Goal: Complete application form

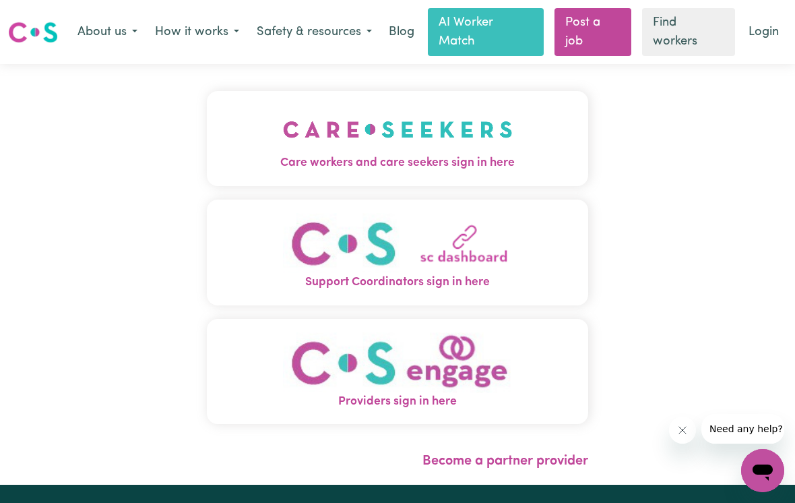
click at [512, 120] on img "Care workers and care seekers sign in here" at bounding box center [398, 129] width 230 height 50
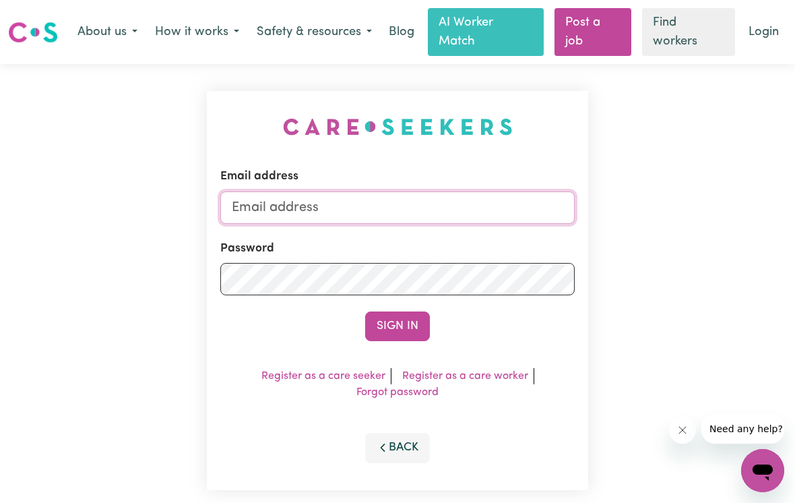
click at [347, 214] on input "Email address" at bounding box center [397, 207] width 355 height 32
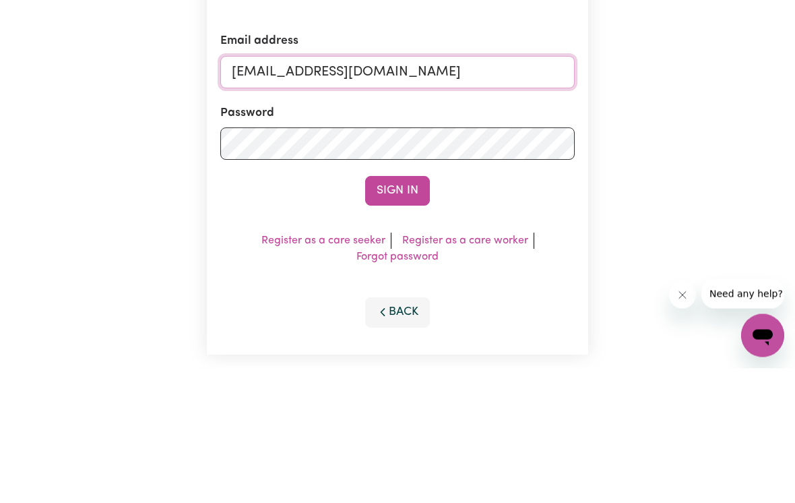
type input "[EMAIL_ADDRESS][DOMAIN_NAME]"
click at [419, 311] on button "Sign In" at bounding box center [397, 326] width 65 height 30
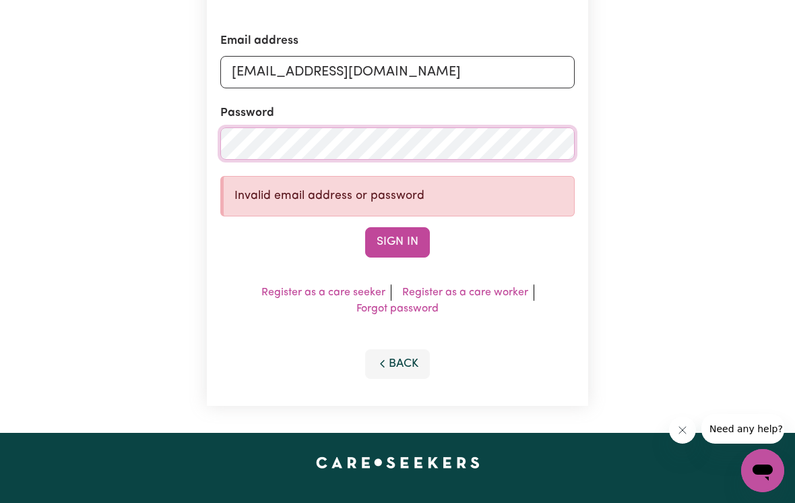
scroll to position [135, 0]
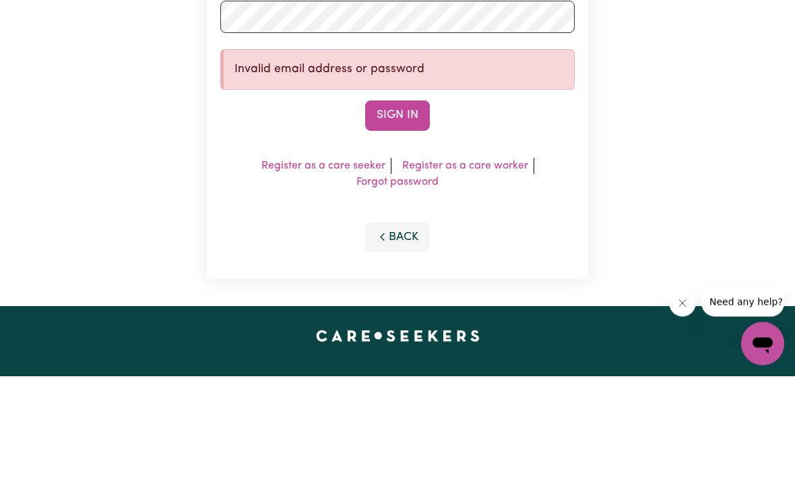
click at [425, 304] on link "Forgot password" at bounding box center [398, 309] width 82 height 11
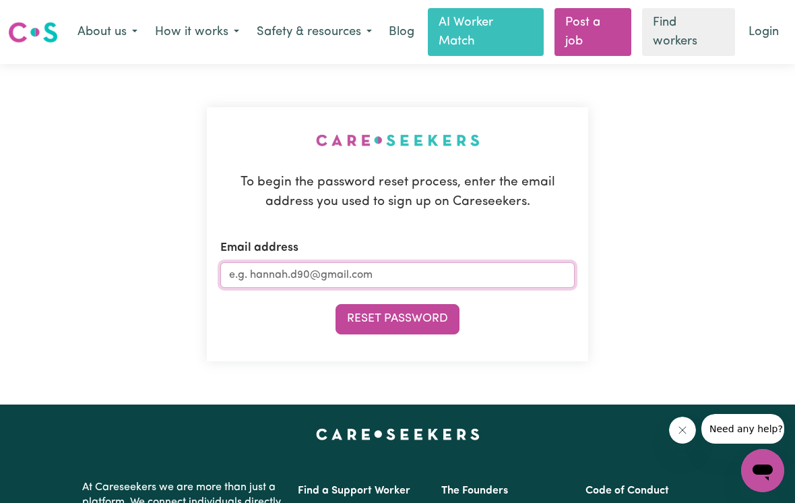
click at [454, 280] on input "Email address" at bounding box center [397, 275] width 355 height 26
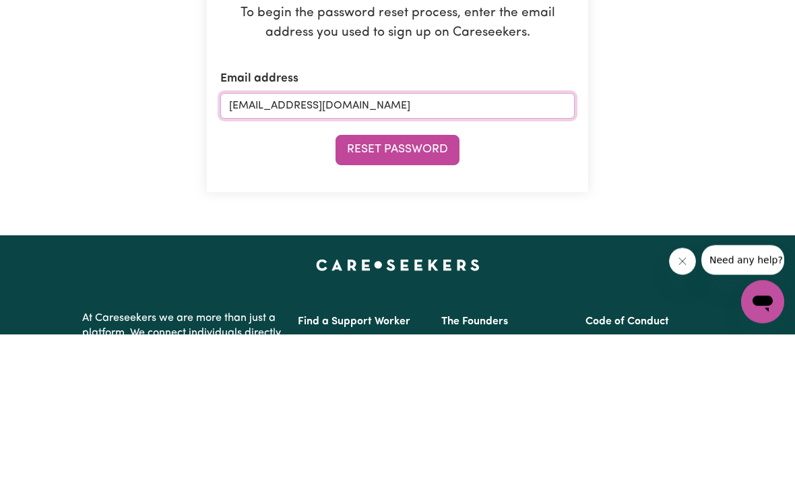
type input "[EMAIL_ADDRESS][DOMAIN_NAME]"
click at [431, 304] on button "Reset Password" at bounding box center [398, 319] width 124 height 30
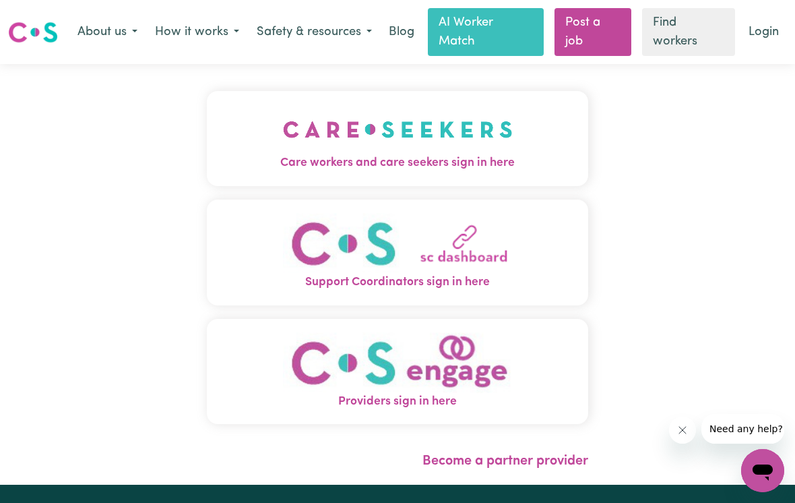
click at [500, 150] on img "Care workers and care seekers sign in here" at bounding box center [398, 129] width 230 height 50
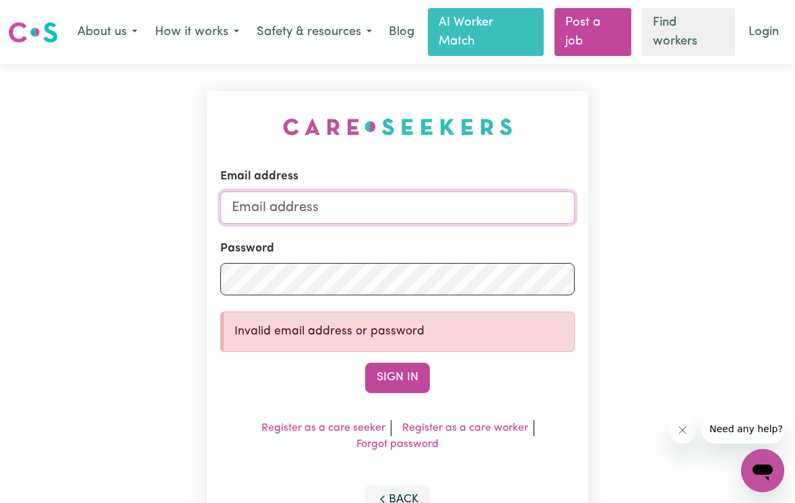
click at [458, 208] on input "Email address" at bounding box center [397, 207] width 355 height 32
type input "[EMAIL_ADDRESS][DOMAIN_NAME]"
click at [543, 141] on div "Email address [EMAIL_ADDRESS][DOMAIN_NAME] Password Invalid email address or pa…" at bounding box center [398, 316] width 382 height 450
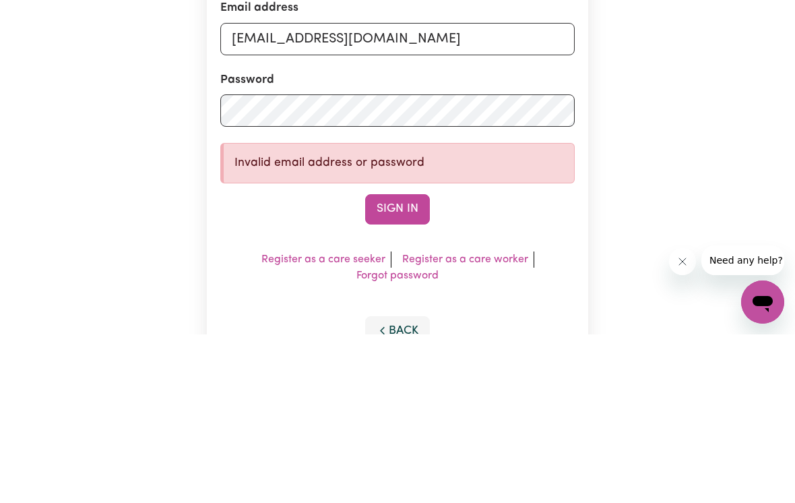
click at [409, 363] on button "Sign In" at bounding box center [397, 378] width 65 height 30
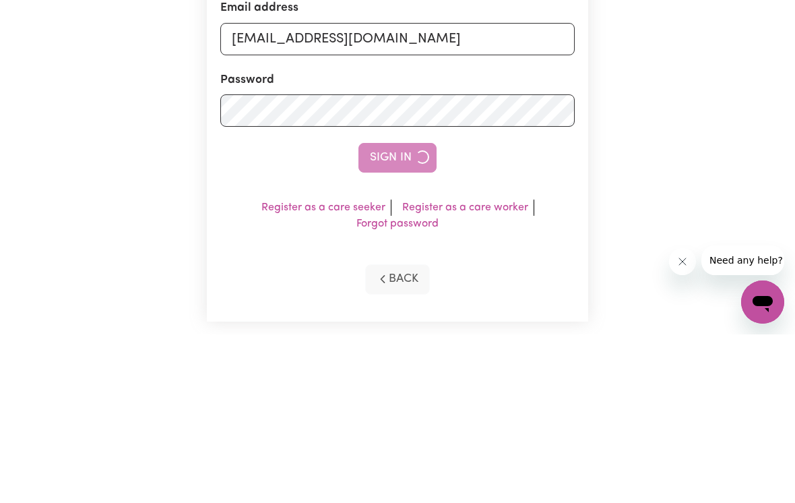
scroll to position [169, 0]
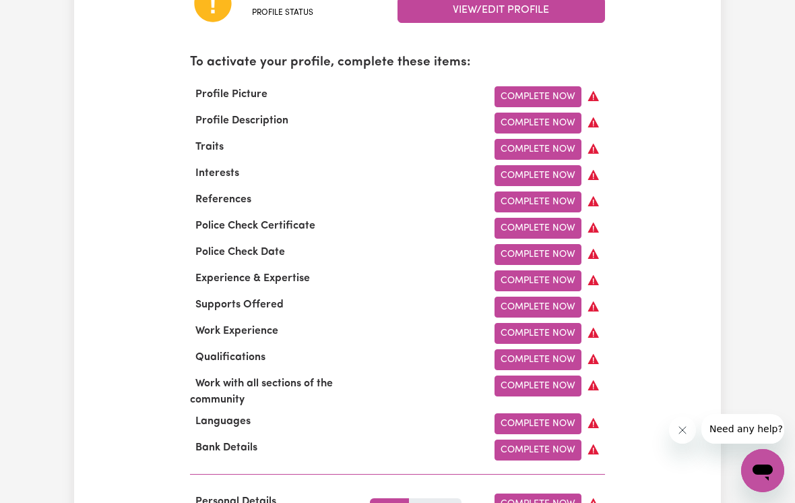
scroll to position [452, 0]
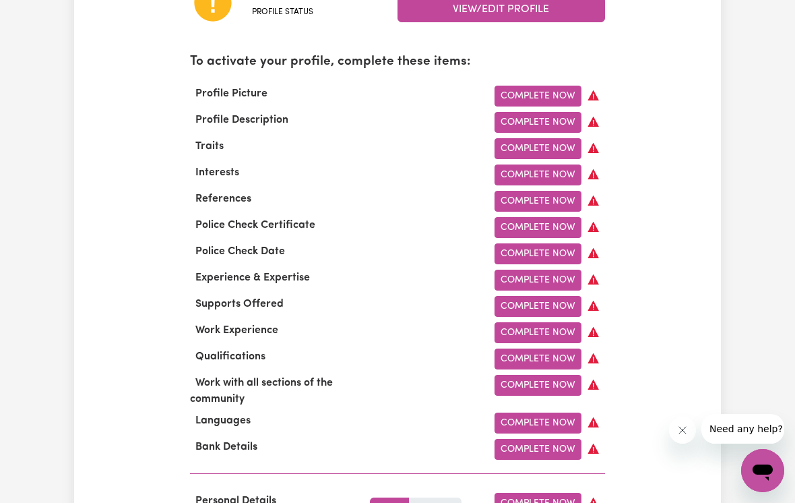
click at [555, 88] on link "Complete Now" at bounding box center [538, 96] width 87 height 21
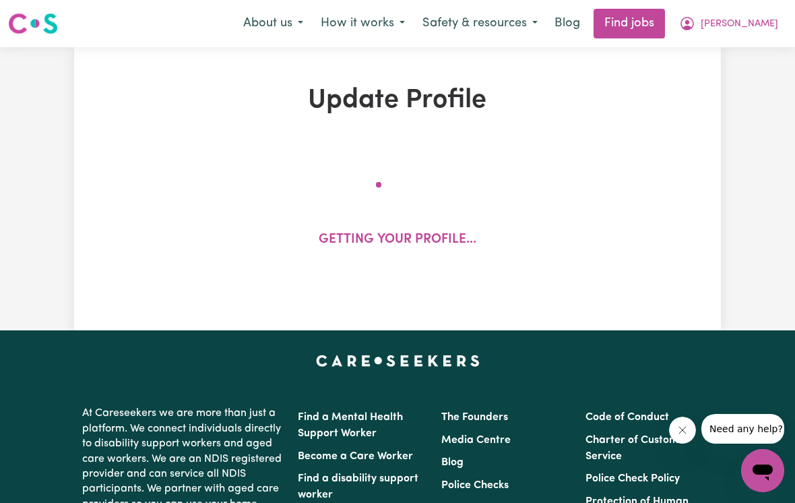
select select "[DEMOGRAPHIC_DATA]"
select select "Student Visa"
select select "Studying a healthcare related degree or qualification"
select select "45"
select select "60"
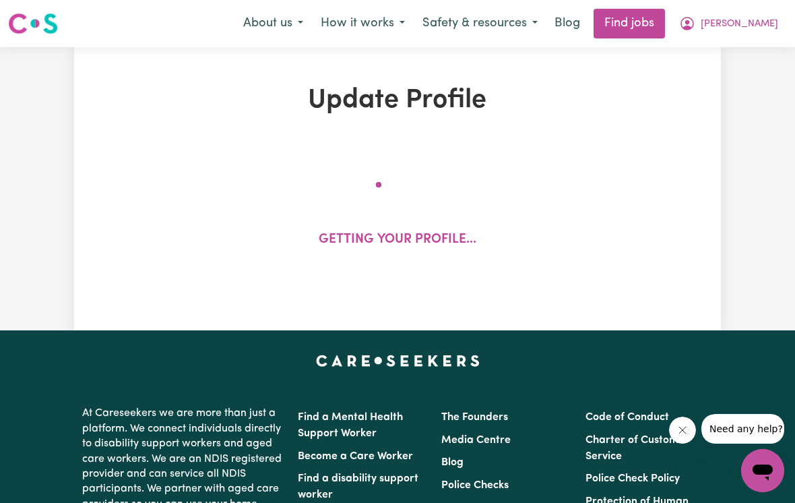
select select "70"
select select "88"
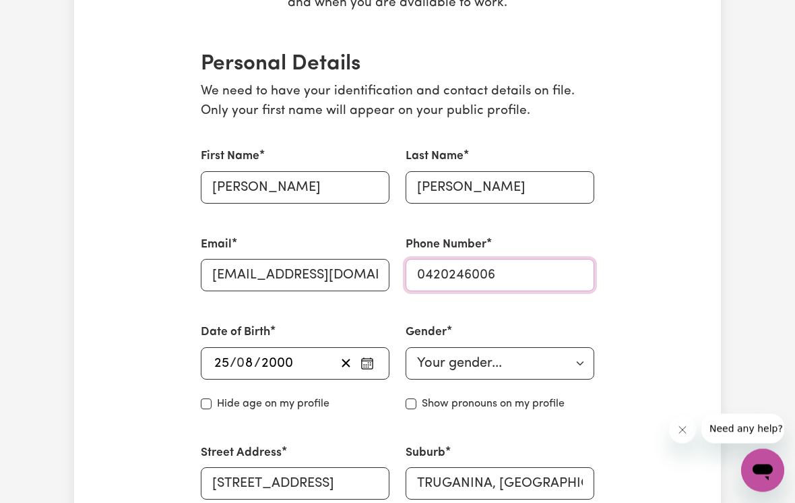
click at [515, 272] on input "0420246006" at bounding box center [500, 276] width 189 height 32
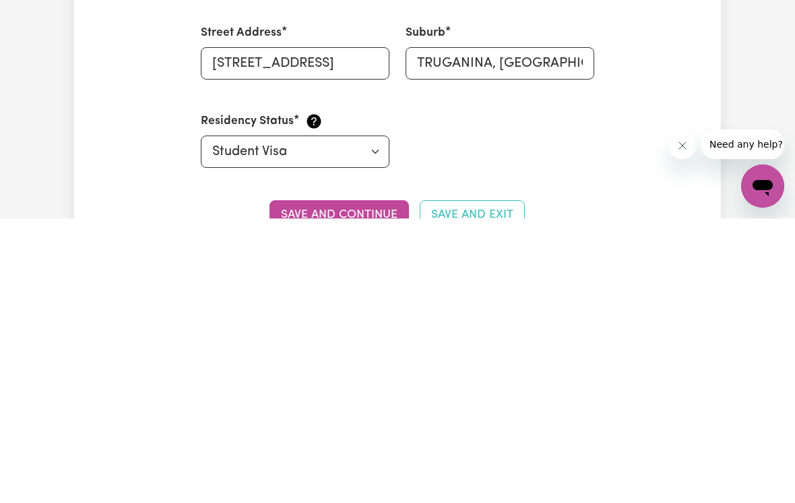
scroll to position [419, 0]
type input "0451724006"
click at [367, 485] on button "Save and continue" at bounding box center [340, 500] width 140 height 30
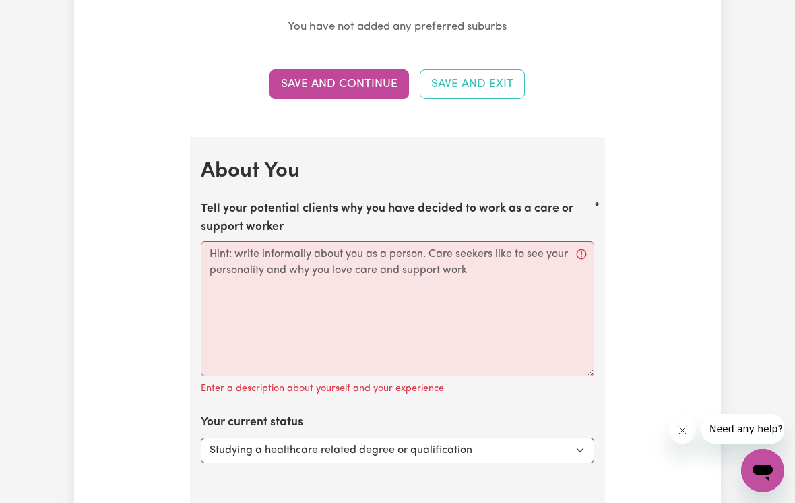
scroll to position [1725, 0]
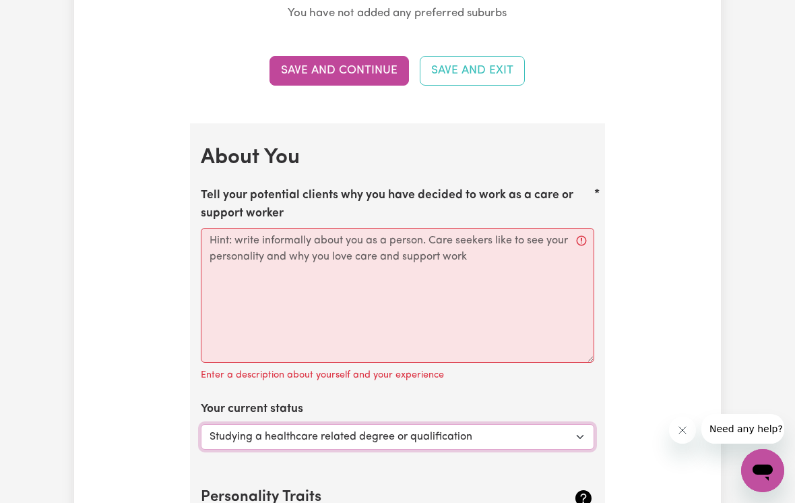
click at [592, 427] on select "Select... Studying a healthcare related degree or qualification Studying a non-…" at bounding box center [398, 437] width 394 height 26
click at [582, 429] on select "Select... Studying a healthcare related degree or qualification Studying a non-…" at bounding box center [398, 437] width 394 height 26
click at [584, 424] on select "Select... Studying a healthcare related degree or qualification Studying a non-…" at bounding box center [398, 437] width 394 height 26
select select "Studying a non-healthcare related degree or qualification"
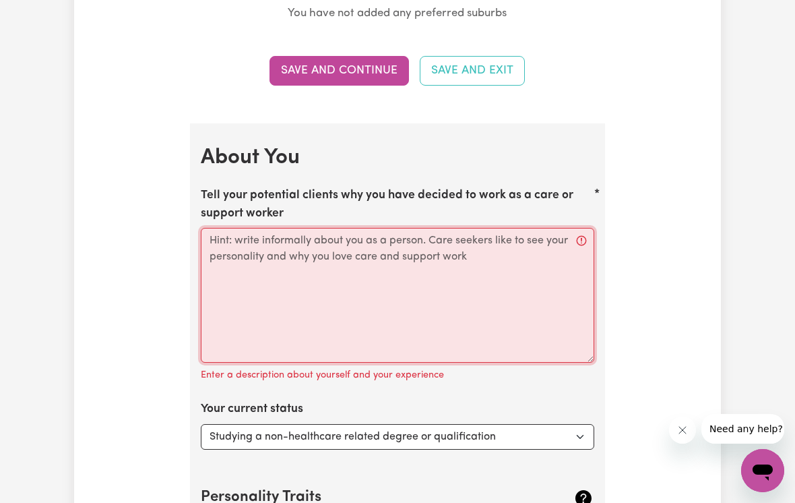
click at [579, 232] on textarea "Tell your potential clients why you have decided to work as a care or support w…" at bounding box center [398, 295] width 394 height 135
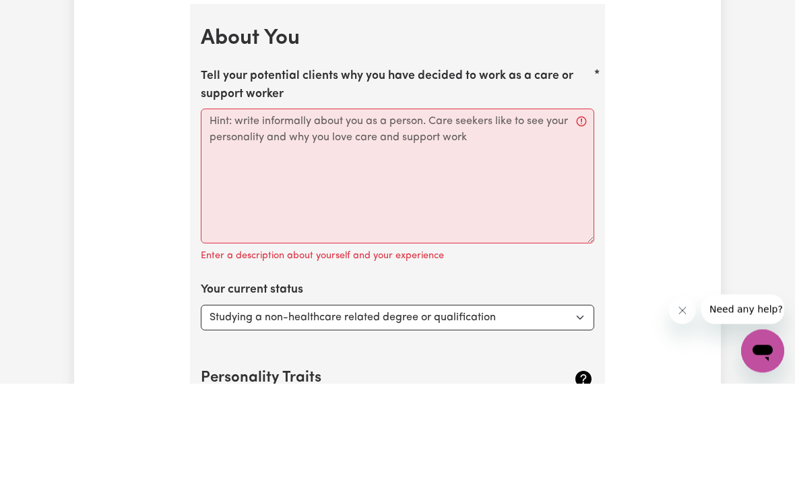
click at [202, 187] on label "Tell your potential clients why you have decided to work as a care or support w…" at bounding box center [398, 205] width 394 height 36
click at [202, 228] on textarea "Tell your potential clients why you have decided to work as a care or support w…" at bounding box center [398, 295] width 394 height 135
click at [214, 187] on label "Tell your potential clients why you have decided to work as a care or support w…" at bounding box center [398, 205] width 394 height 36
click at [214, 228] on textarea "Tell your potential clients why you have decided to work as a care or support w…" at bounding box center [398, 295] width 394 height 135
click at [214, 187] on label "Tell your potential clients why you have decided to work as a care or support w…" at bounding box center [398, 205] width 394 height 36
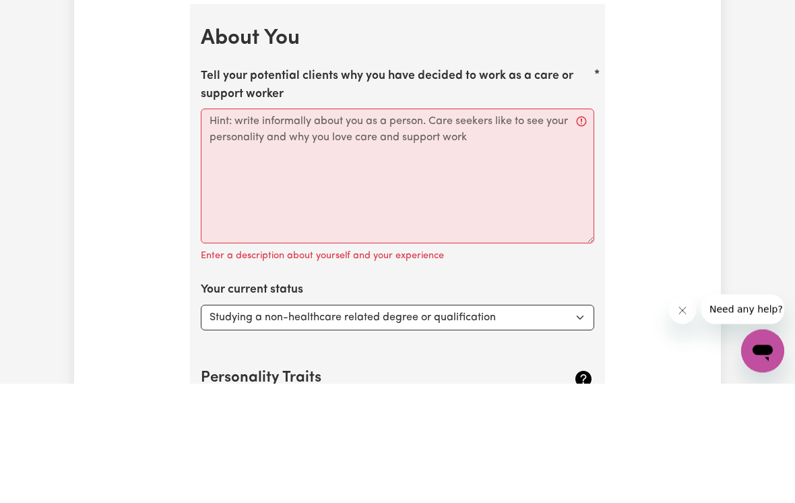
click at [214, 228] on textarea "Tell your potential clients why you have decided to work as a care or support w…" at bounding box center [398, 295] width 394 height 135
click at [216, 187] on label "Tell your potential clients why you have decided to work as a care or support w…" at bounding box center [398, 205] width 394 height 36
click at [216, 228] on textarea "Tell your potential clients why you have decided to work as a care or support w…" at bounding box center [398, 295] width 394 height 135
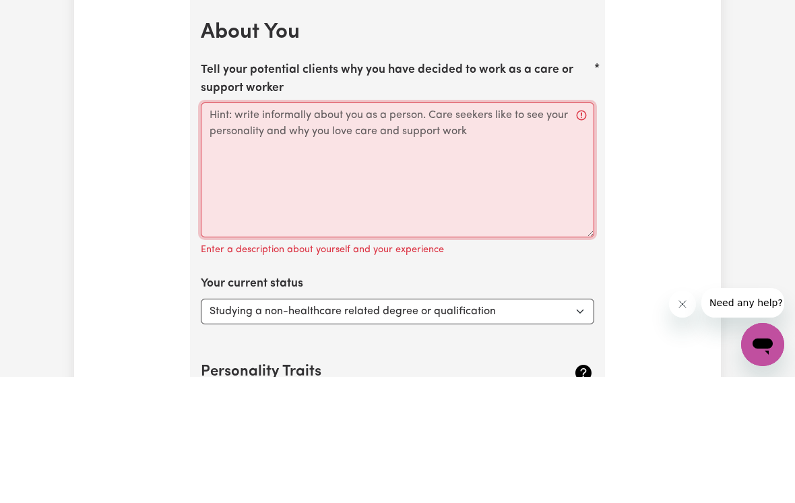
click at [231, 228] on textarea "Tell your potential clients why you have decided to work as a care or support w…" at bounding box center [398, 295] width 394 height 135
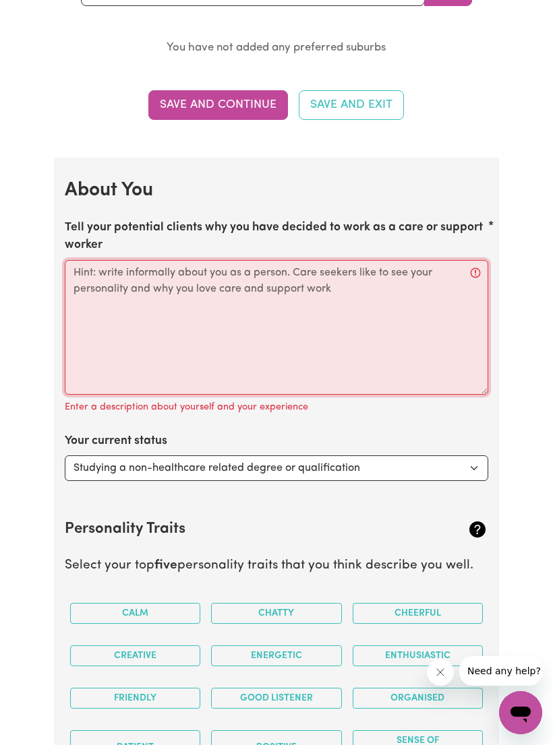
scroll to position [1651, 0]
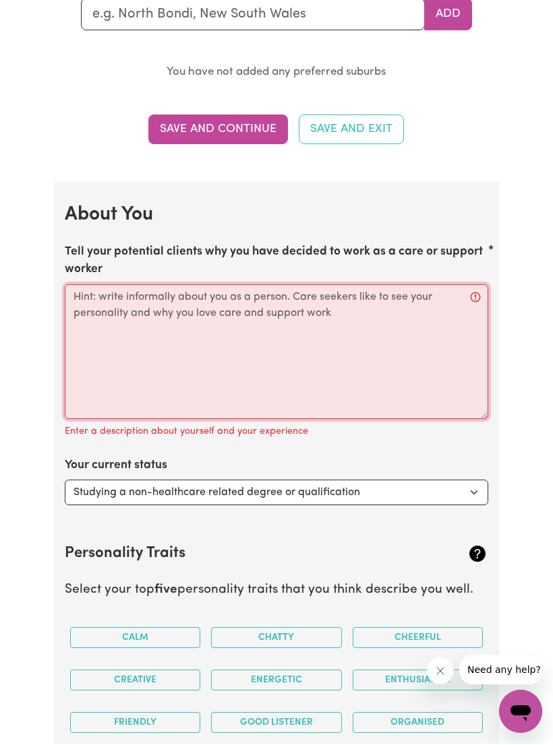
click at [91, 286] on textarea "Tell your potential clients why you have decided to work as a care or support w…" at bounding box center [276, 353] width 423 height 135
click at [90, 286] on textarea "Tell your potential clients why you have decided to work as a care or support w…" at bounding box center [276, 353] width 423 height 135
click at [82, 286] on textarea "Tell your potential clients why you have decided to work as a care or support w…" at bounding box center [276, 353] width 423 height 135
click at [81, 286] on textarea "Tell your potential clients why you have decided to work as a care or support w…" at bounding box center [276, 353] width 423 height 135
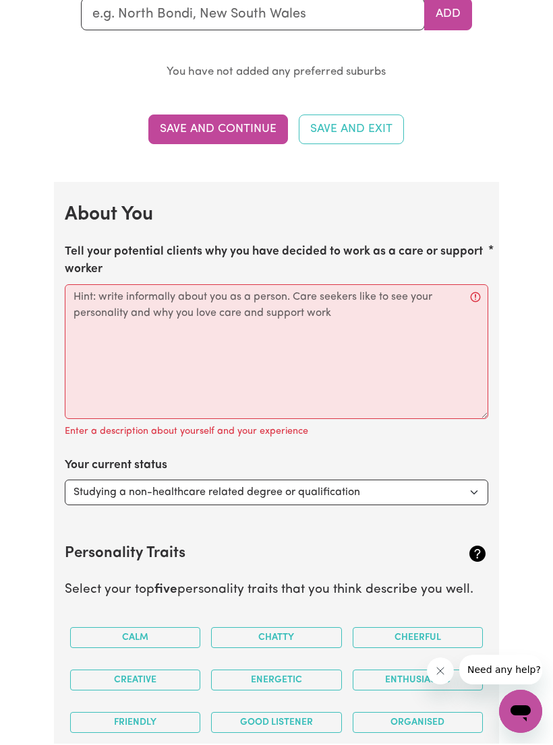
click at [78, 245] on label "Tell your potential clients why you have decided to work as a care or support w…" at bounding box center [276, 263] width 423 height 36
click at [78, 286] on textarea "Tell your potential clients why you have decided to work as a care or support w…" at bounding box center [276, 353] width 423 height 135
click at [81, 245] on label "Tell your potential clients why you have decided to work as a care or support w…" at bounding box center [276, 263] width 423 height 36
click at [81, 286] on textarea "Tell your potential clients why you have decided to work as a care or support w…" at bounding box center [276, 353] width 423 height 135
click at [88, 245] on label "Tell your potential clients why you have decided to work as a care or support w…" at bounding box center [276, 263] width 423 height 36
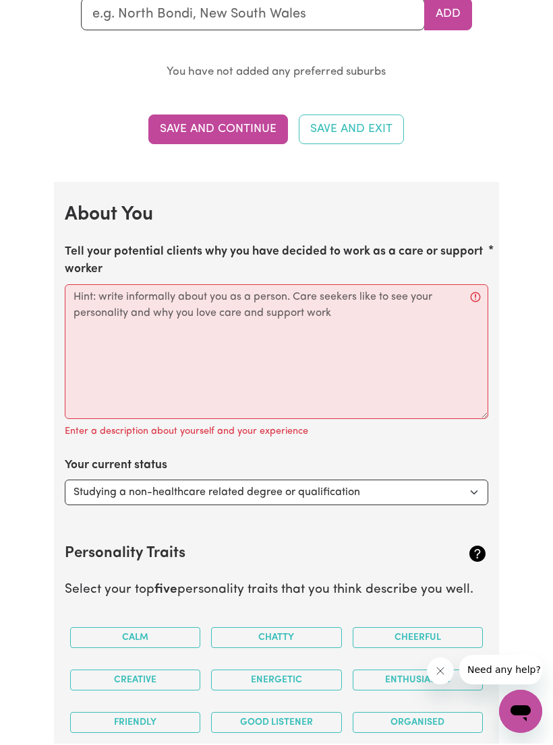
click at [88, 286] on textarea "Tell your potential clients why you have decided to work as a care or support w…" at bounding box center [276, 353] width 423 height 135
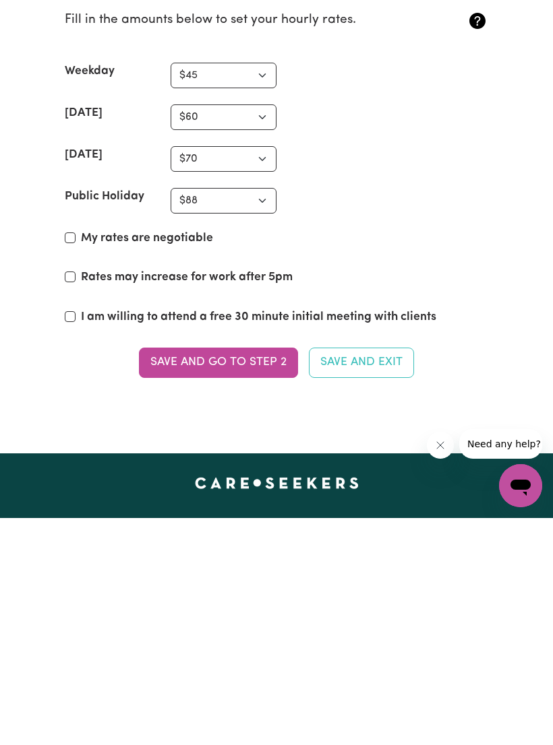
scroll to position [3046, 0]
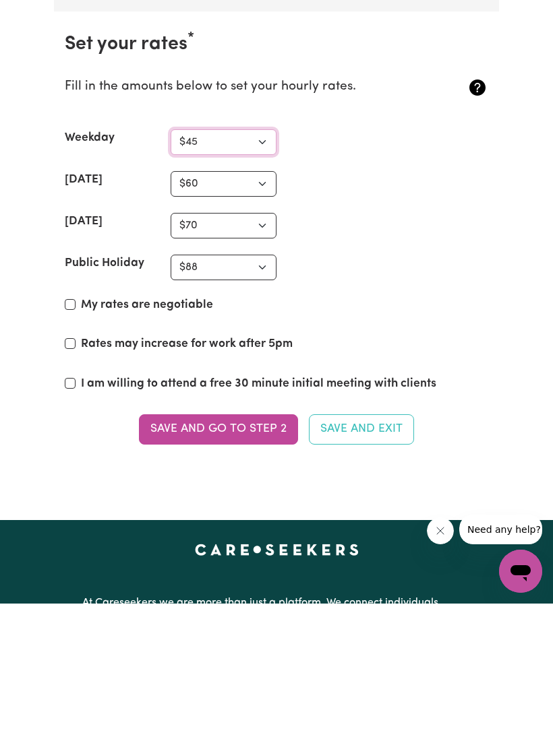
click at [265, 271] on select "N/A $37 $38 $39 $40 $41 $42 $43 $44 $45 $46 $47 $48 $49 $50 $51 $52 $53 $54 $55…" at bounding box center [224, 284] width 106 height 26
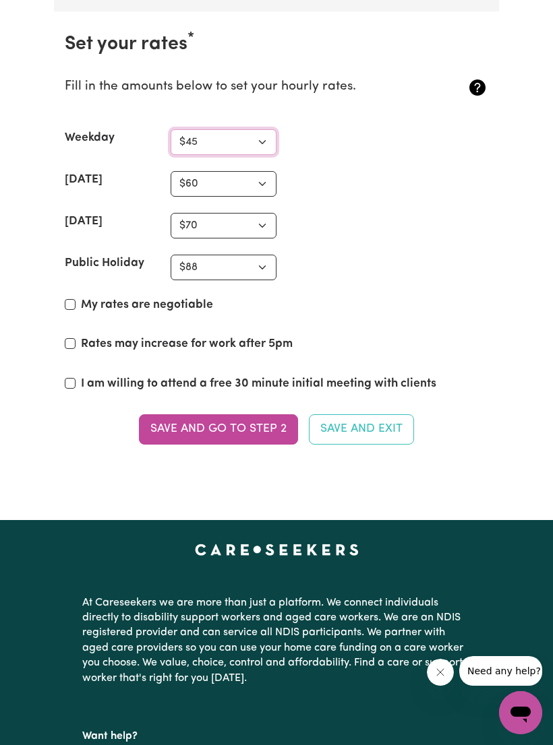
select select "50"
click at [267, 218] on select "N/A $37 $38 $39 $40 $41 $42 $43 $44 $45 $46 $47 $48 $49 $50 $51 $52 $53 $54 $55…" at bounding box center [224, 226] width 106 height 26
select select "80"
click at [268, 179] on select "N/A $37 $38 $39 $40 $41 $42 $43 $44 $45 $46 $47 $48 $49 $50 $51 $52 $53 $54 $55…" at bounding box center [224, 184] width 106 height 26
select select "70"
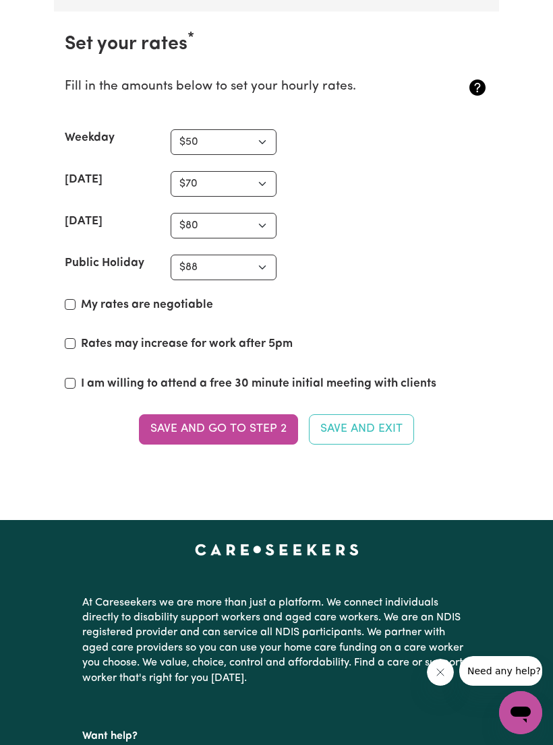
click at [261, 415] on button "Save and go to Step 2" at bounding box center [218, 430] width 159 height 30
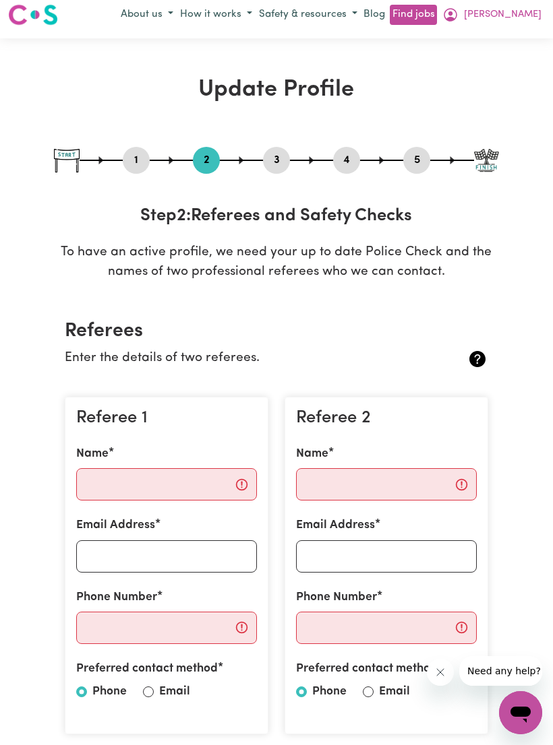
scroll to position [0, 0]
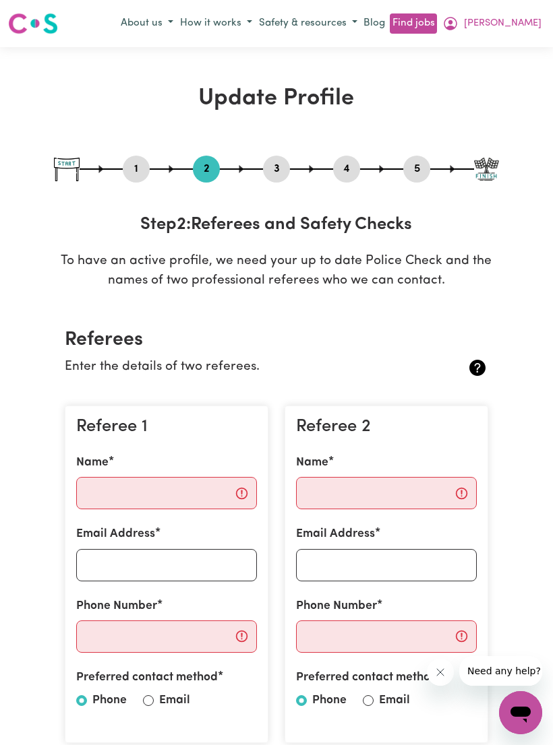
click at [526, 26] on span "[PERSON_NAME]" at bounding box center [503, 23] width 78 height 15
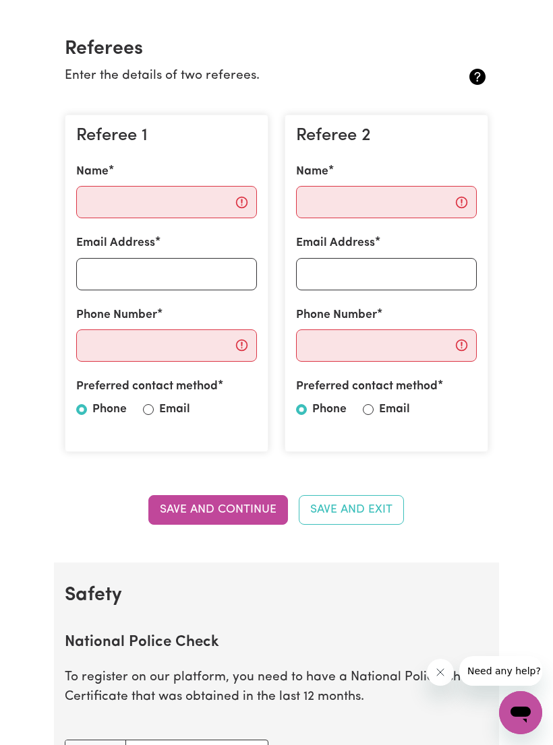
scroll to position [310, 0]
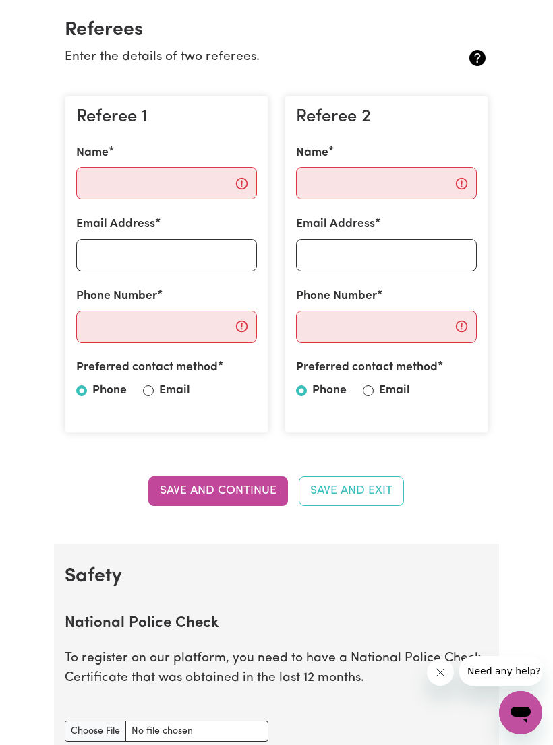
click at [369, 392] on input "Email" at bounding box center [368, 391] width 11 height 11
radio input "true"
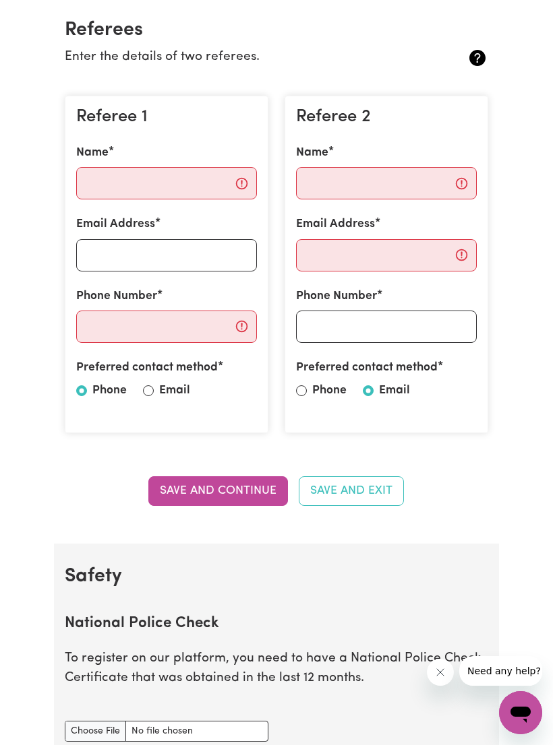
click at [148, 383] on div at bounding box center [148, 391] width 11 height 16
click at [152, 389] on input "Email" at bounding box center [148, 391] width 11 height 11
radio input "true"
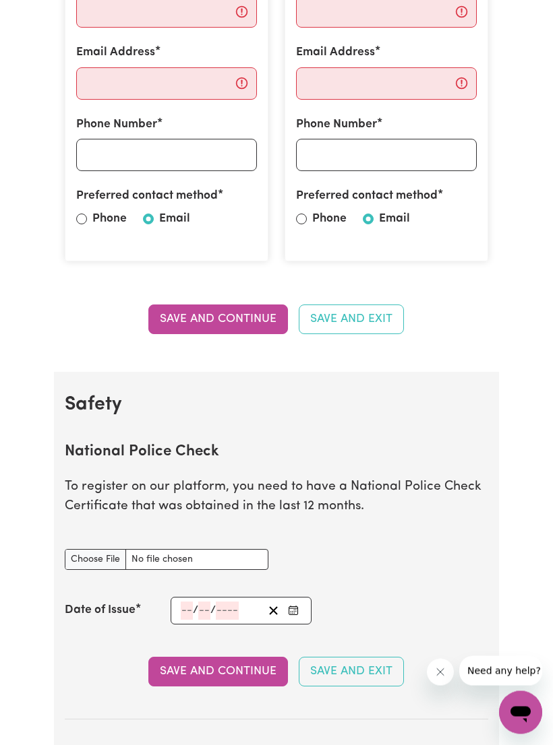
scroll to position [0, 0]
